Goal: Task Accomplishment & Management: Use online tool/utility

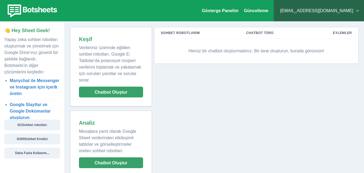
click at [223, 115] on div "Sohbet Robotlarım Chatbot Türü Eylemler Henüz bir chatbot oluşturmadınız. Bir t…" at bounding box center [255, 102] width 207 height 150
click at [270, 54] on p "Henüz bir chatbot oluşturmadınız. Bir tane oluşturun, burada görünsün!" at bounding box center [256, 51] width 191 height 16
click at [110, 93] on font "Chatbot Oluştur" at bounding box center [111, 92] width 33 height 5
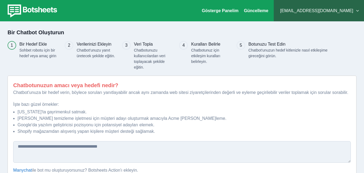
scroll to position [35, 0]
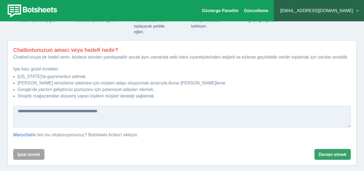
click at [65, 113] on textarea at bounding box center [181, 117] width 337 height 22
type textarea "**********"
click at [325, 152] on font "Devam etmek" at bounding box center [333, 154] width 28 height 5
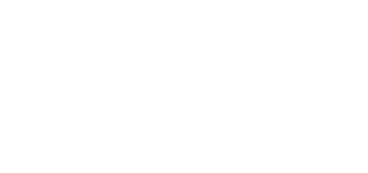
scroll to position [0, 0]
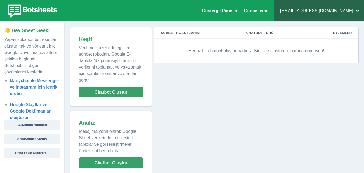
click at [39, 10] on img at bounding box center [31, 10] width 54 height 15
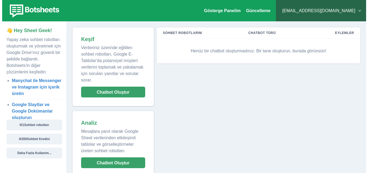
scroll to position [9, 0]
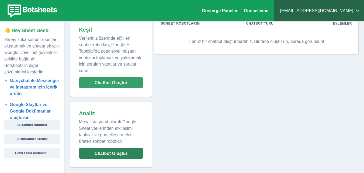
click at [127, 152] on button "Chatbot Oluştur" at bounding box center [111, 153] width 64 height 11
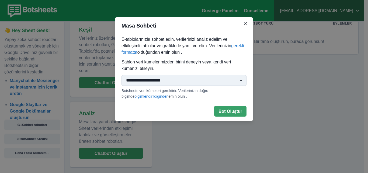
click at [221, 78] on select "**********" at bounding box center [183, 80] width 125 height 11
click at [248, 23] on button "Kapalı" at bounding box center [245, 23] width 9 height 9
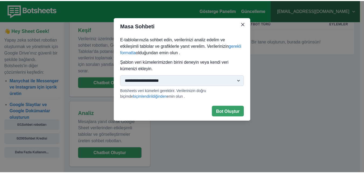
scroll to position [3, 0]
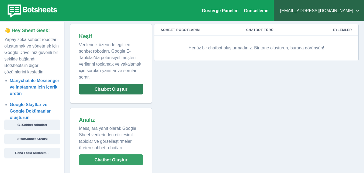
click at [129, 87] on button "Chatbot Oluştur" at bounding box center [111, 88] width 64 height 11
